Goal: Task Accomplishment & Management: Use online tool/utility

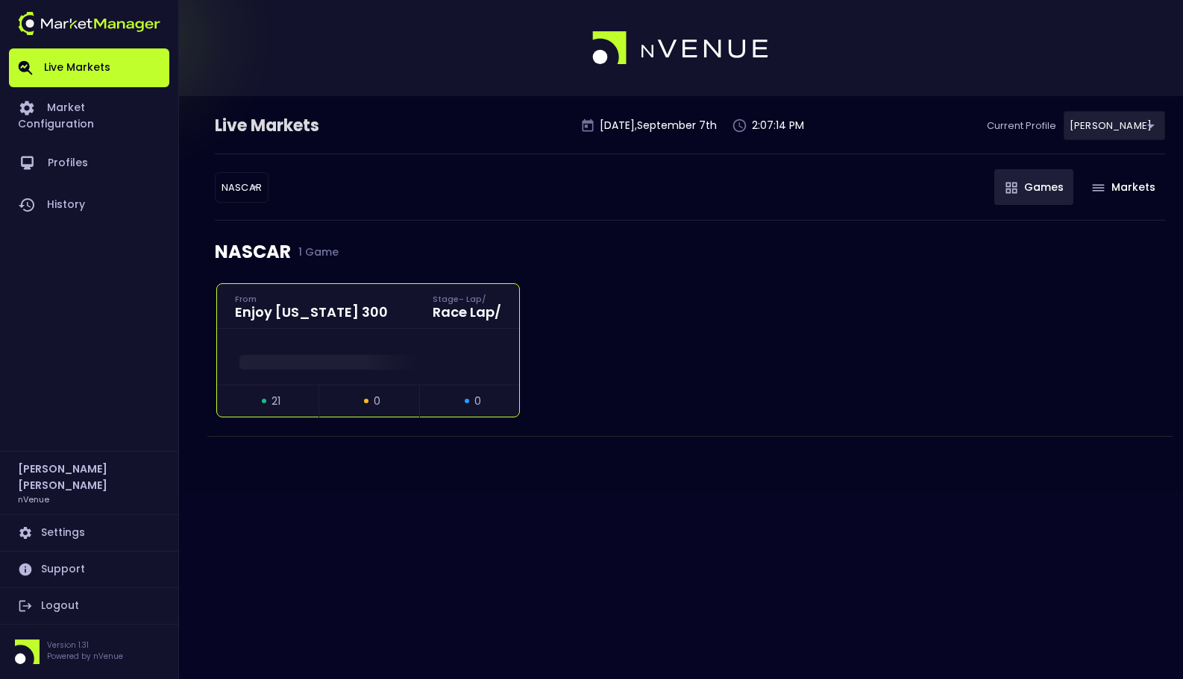
click at [363, 364] on span at bounding box center [367, 362] width 257 height 15
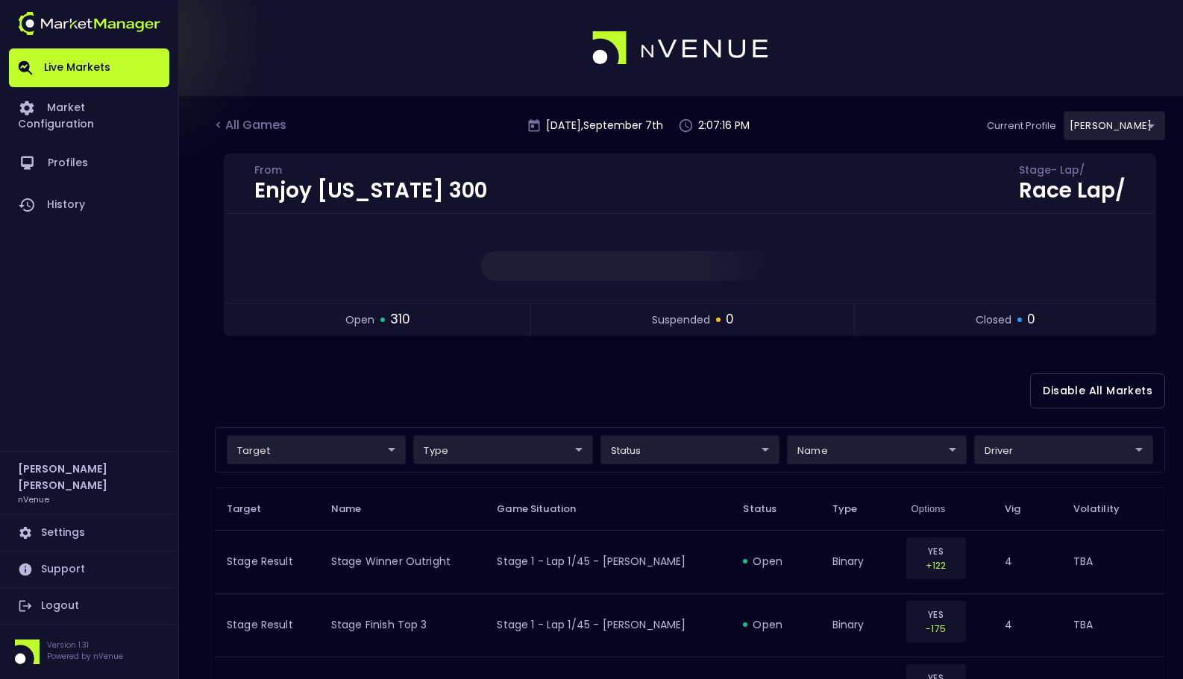
click at [799, 392] on div "Disable All Markets" at bounding box center [690, 391] width 950 height 72
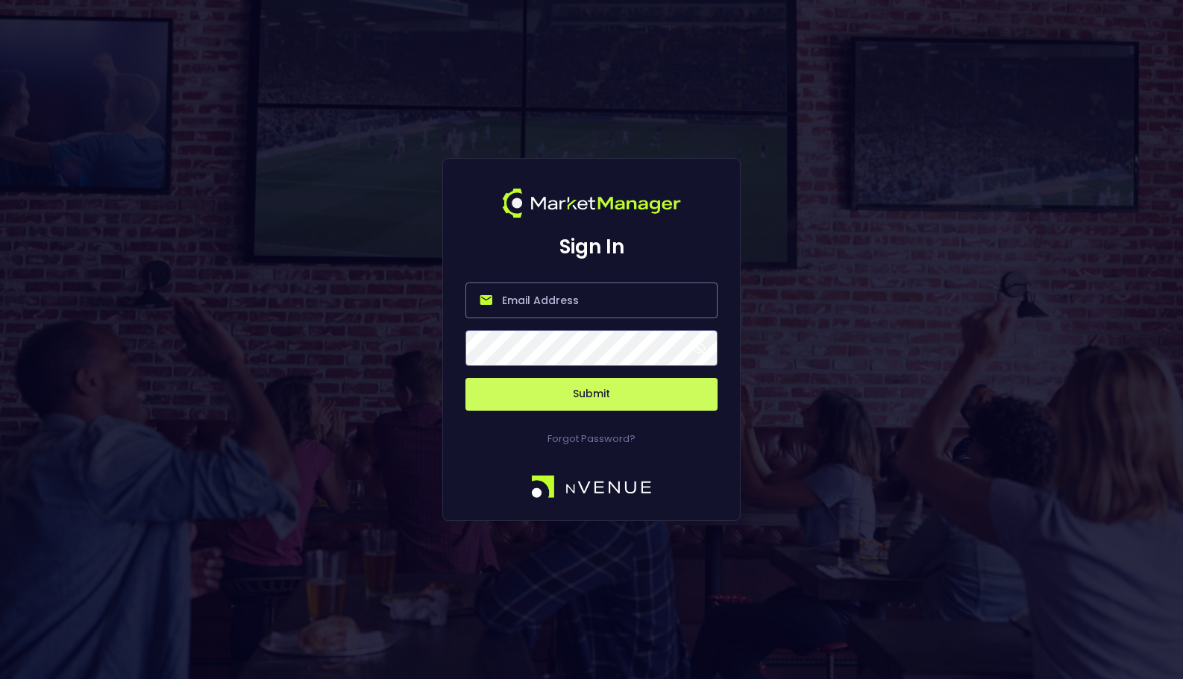
type input "[EMAIL_ADDRESS][DOMAIN_NAME]"
click at [618, 392] on button "Submit" at bounding box center [591, 394] width 252 height 33
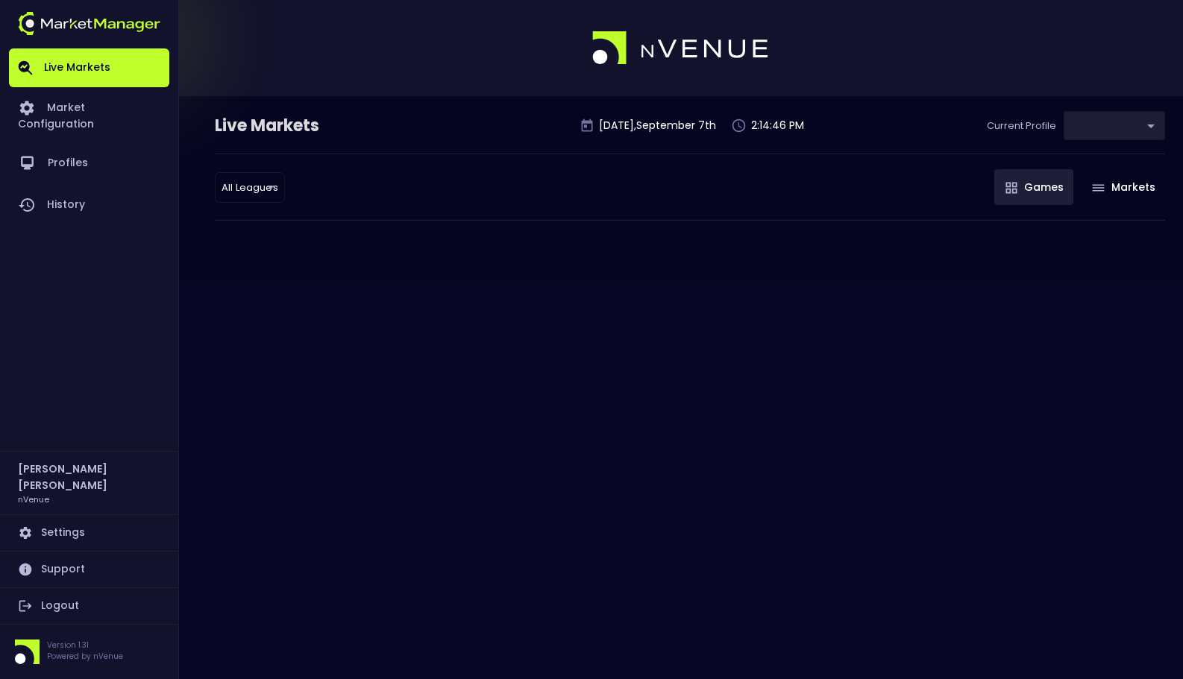
type input "0a763355-b225-40e6-8c79-2dda4ec7b2cf"
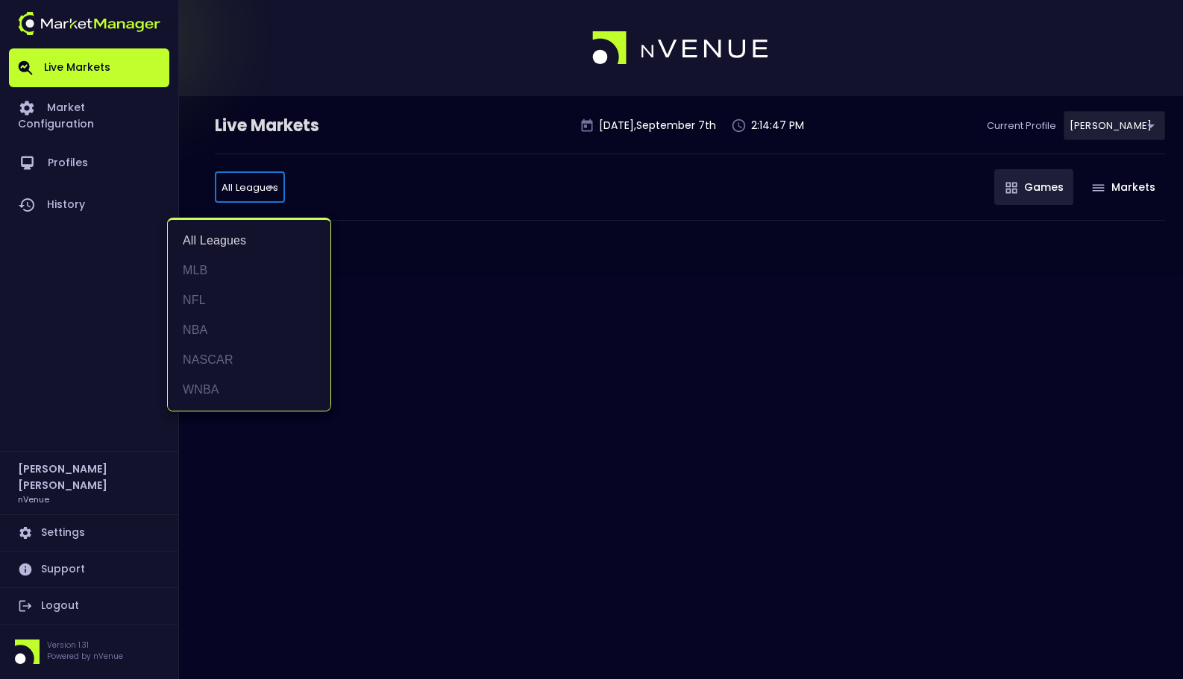
click at [260, 192] on body "Live Markets Market Configuration Profiles History [PERSON_NAME] nVenue Setting…" at bounding box center [591, 339] width 1183 height 679
click at [227, 368] on li "NASCAR" at bounding box center [249, 360] width 163 height 30
type input "NASCAR"
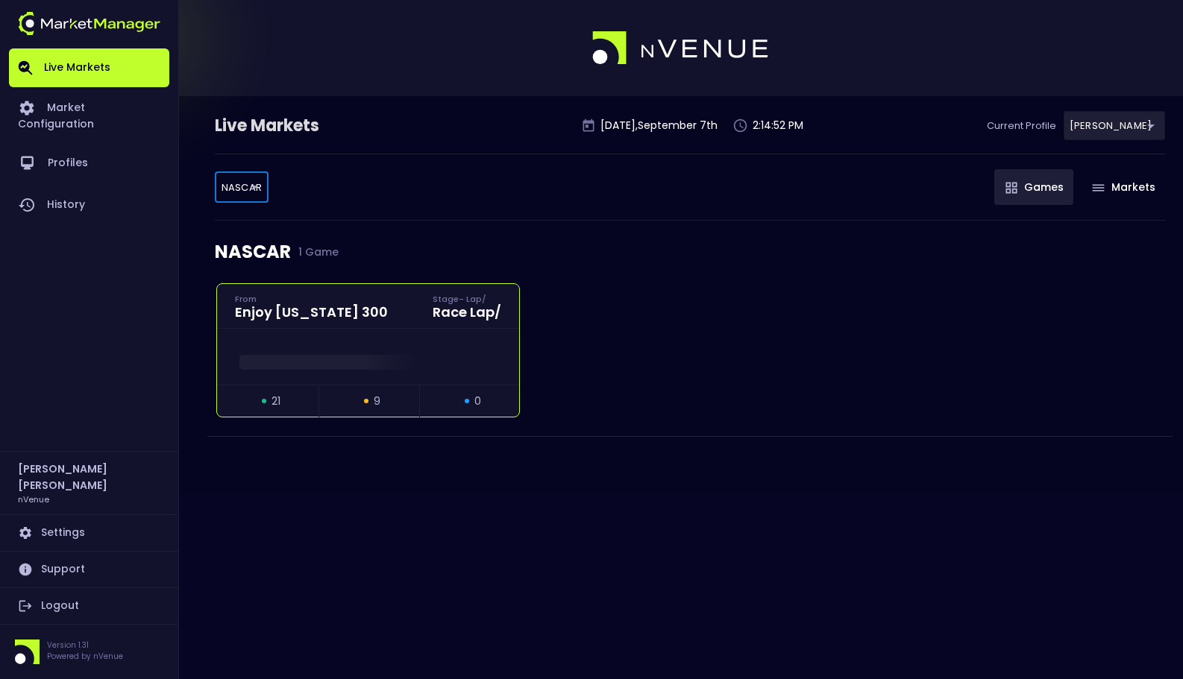
click at [468, 339] on div at bounding box center [368, 357] width 302 height 56
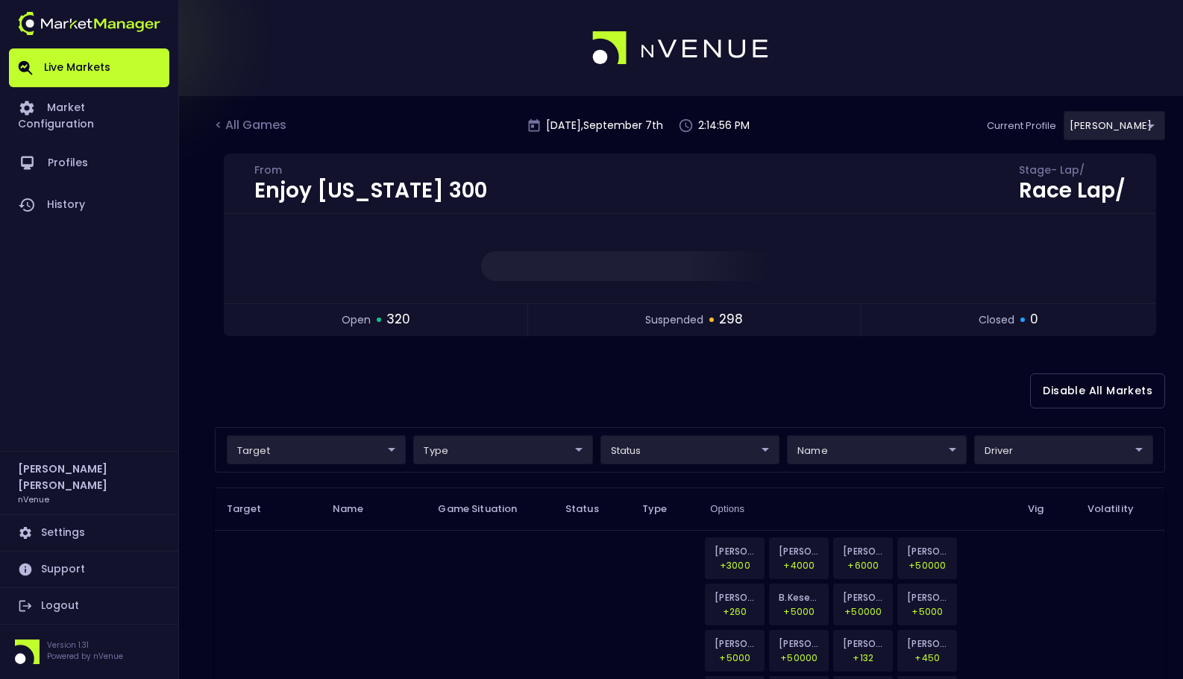
click at [787, 372] on div "Disable All Markets" at bounding box center [690, 391] width 950 height 72
